Goal: Information Seeking & Learning: Learn about a topic

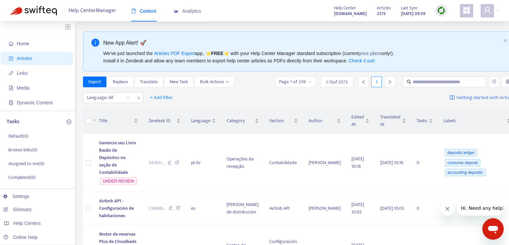
drag, startPoint x: 193, startPoint y: 7, endPoint x: 272, endPoint y: 37, distance: 85.0
click at [192, 7] on div "Analytics" at bounding box center [187, 11] width 27 height 20
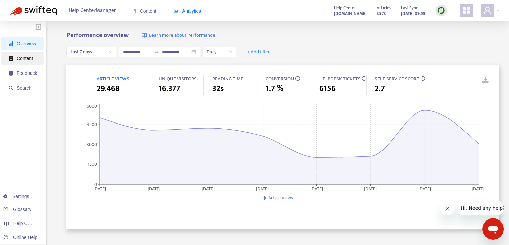
drag, startPoint x: 33, startPoint y: 57, endPoint x: 42, endPoint y: 55, distance: 8.9
click at [33, 57] on span "Content" at bounding box center [23, 58] width 28 height 13
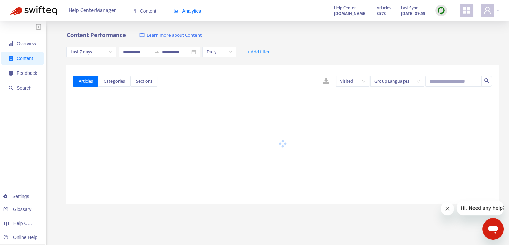
click at [94, 53] on span "Last 7 days" at bounding box center [91, 52] width 42 height 10
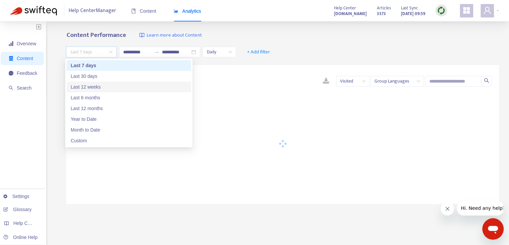
click at [127, 85] on div "Last 12 weeks" at bounding box center [129, 86] width 117 height 7
type input "**********"
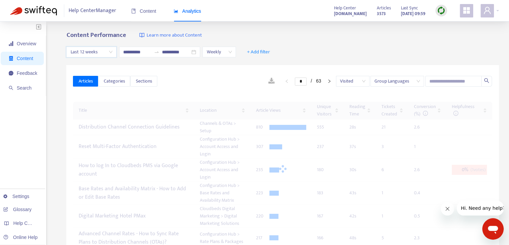
click at [232, 53] on span "Weekly" at bounding box center [219, 52] width 25 height 10
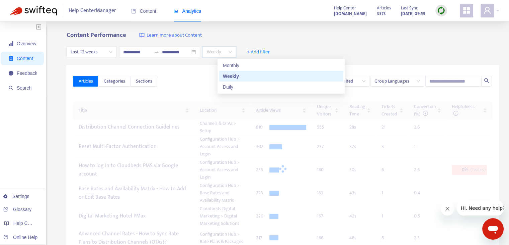
click at [255, 33] on div "Content Performance Learn more about Content" at bounding box center [282, 35] width 433 height 8
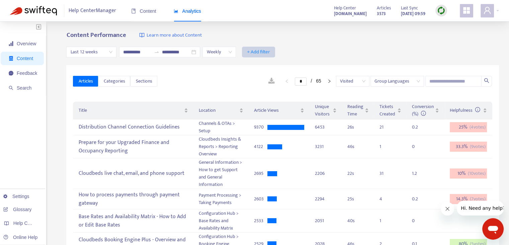
click at [270, 51] on span "+ Add filter" at bounding box center [258, 52] width 23 height 8
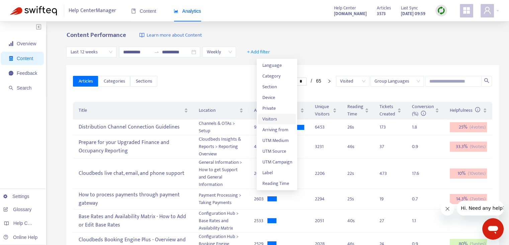
click at [285, 118] on span "Visitors" at bounding box center [277, 118] width 30 height 7
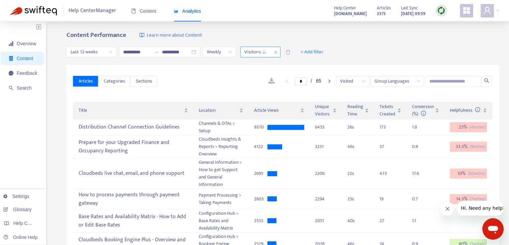
click at [263, 53] on div at bounding box center [252, 52] width 20 height 8
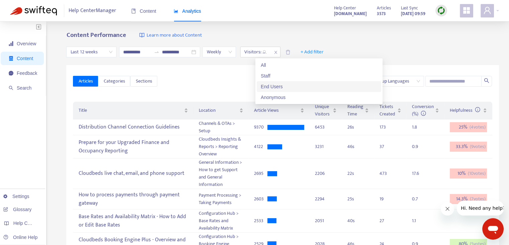
click at [278, 86] on div "End Users" at bounding box center [319, 86] width 117 height 7
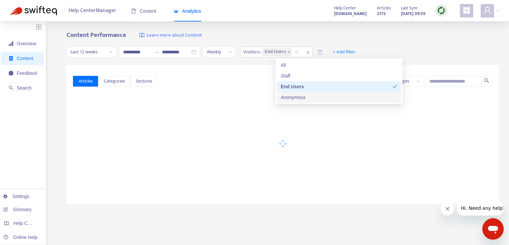
drag, startPoint x: 281, startPoint y: 95, endPoint x: 324, endPoint y: 90, distance: 42.5
click at [281, 95] on div "Anonymous" at bounding box center [339, 96] width 117 height 7
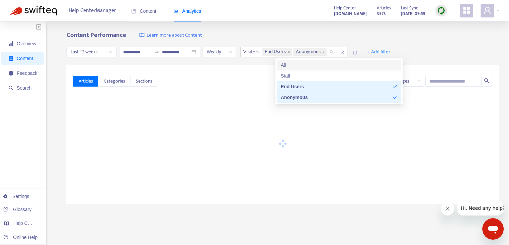
click at [363, 30] on div "**********" at bounding box center [254, 222] width 509 height 402
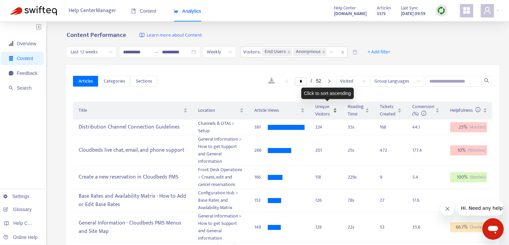
click at [337, 113] on div "Unique Visitors" at bounding box center [327, 110] width 22 height 15
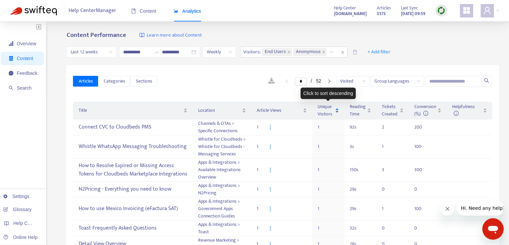
click at [338, 114] on div "Unique Visitors" at bounding box center [329, 110] width 22 height 15
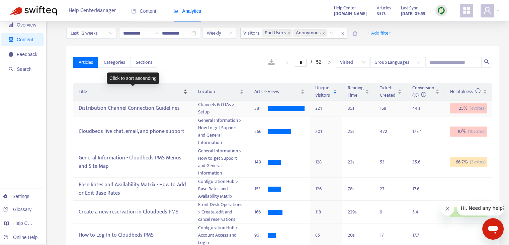
scroll to position [33, 0]
